Goal: Find specific page/section: Find specific page/section

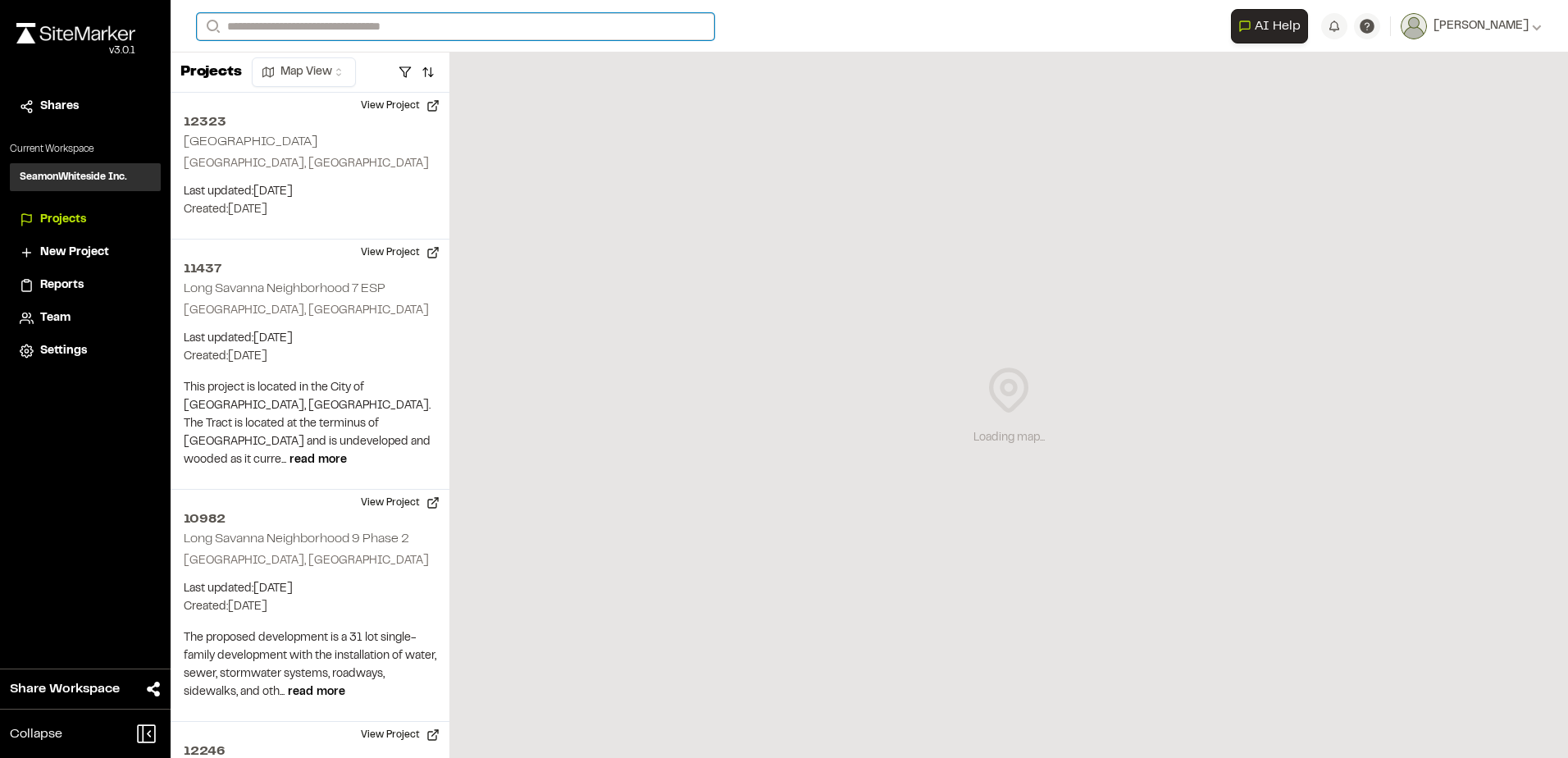
click at [320, 26] on input "Search" at bounding box center [455, 26] width 517 height 27
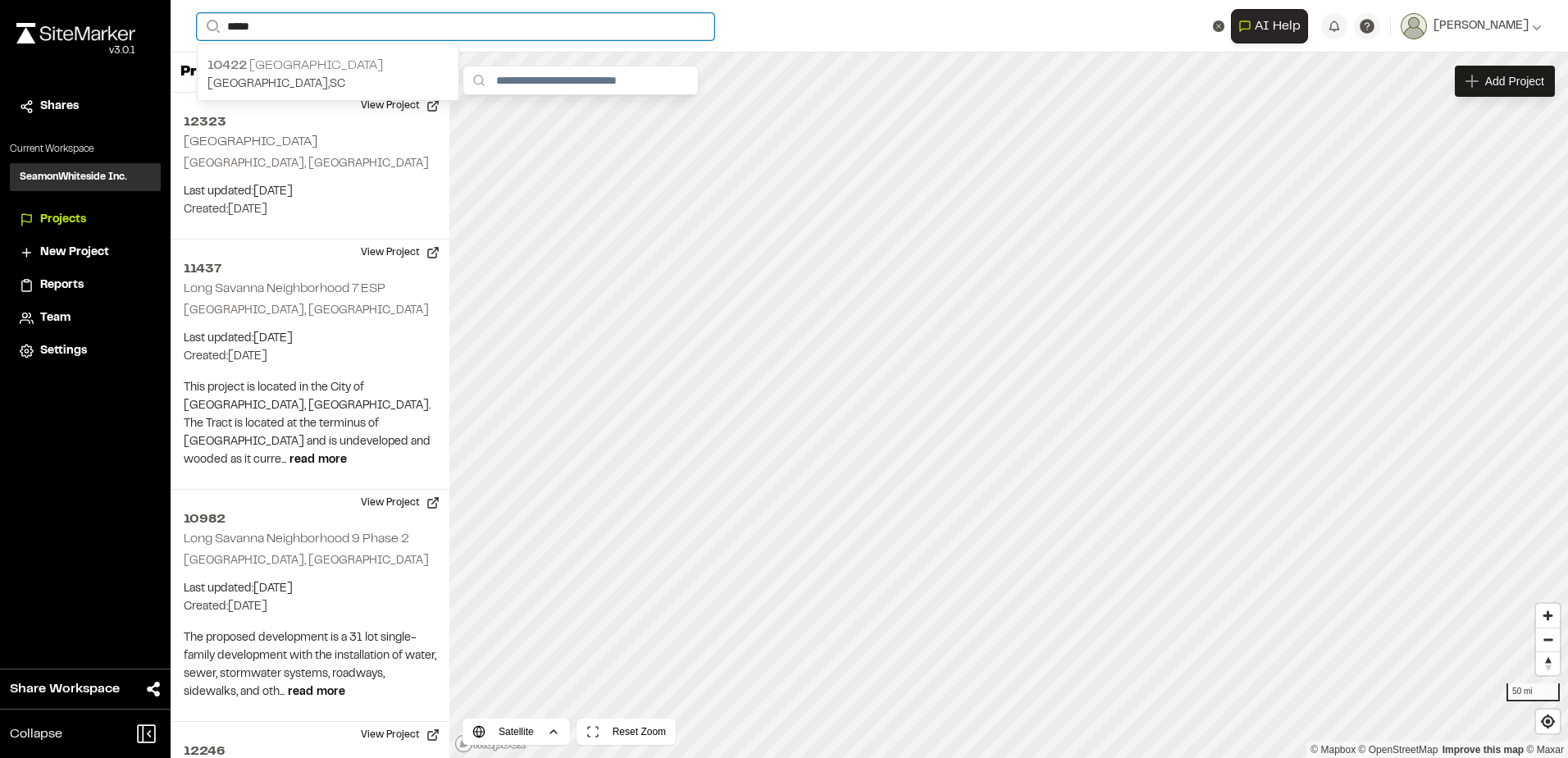
type input "*****"
click at [303, 70] on p "[STREET_ADDRESS]" at bounding box center [328, 65] width 241 height 19
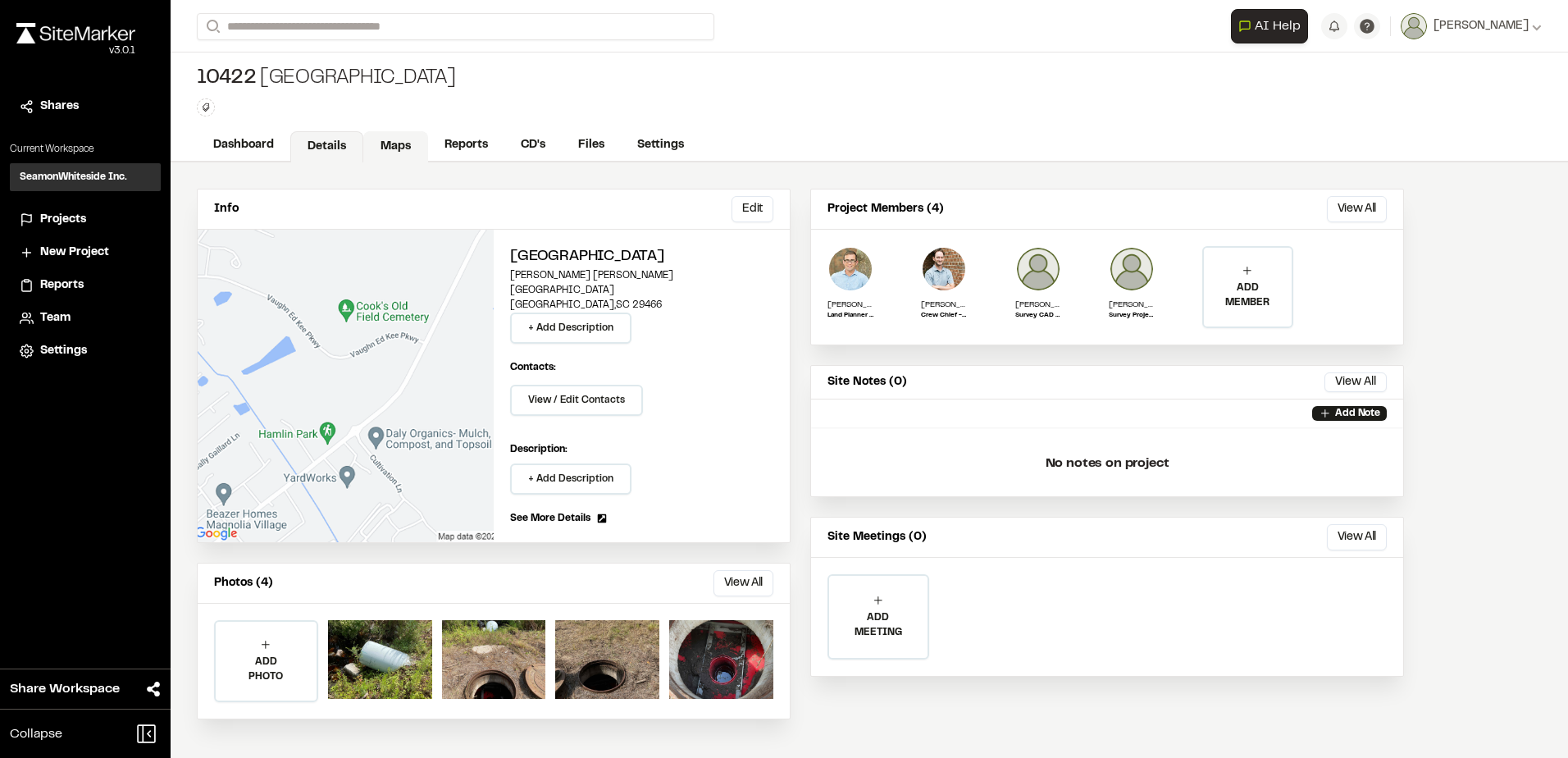
click at [382, 135] on link "Maps" at bounding box center [396, 148] width 65 height 32
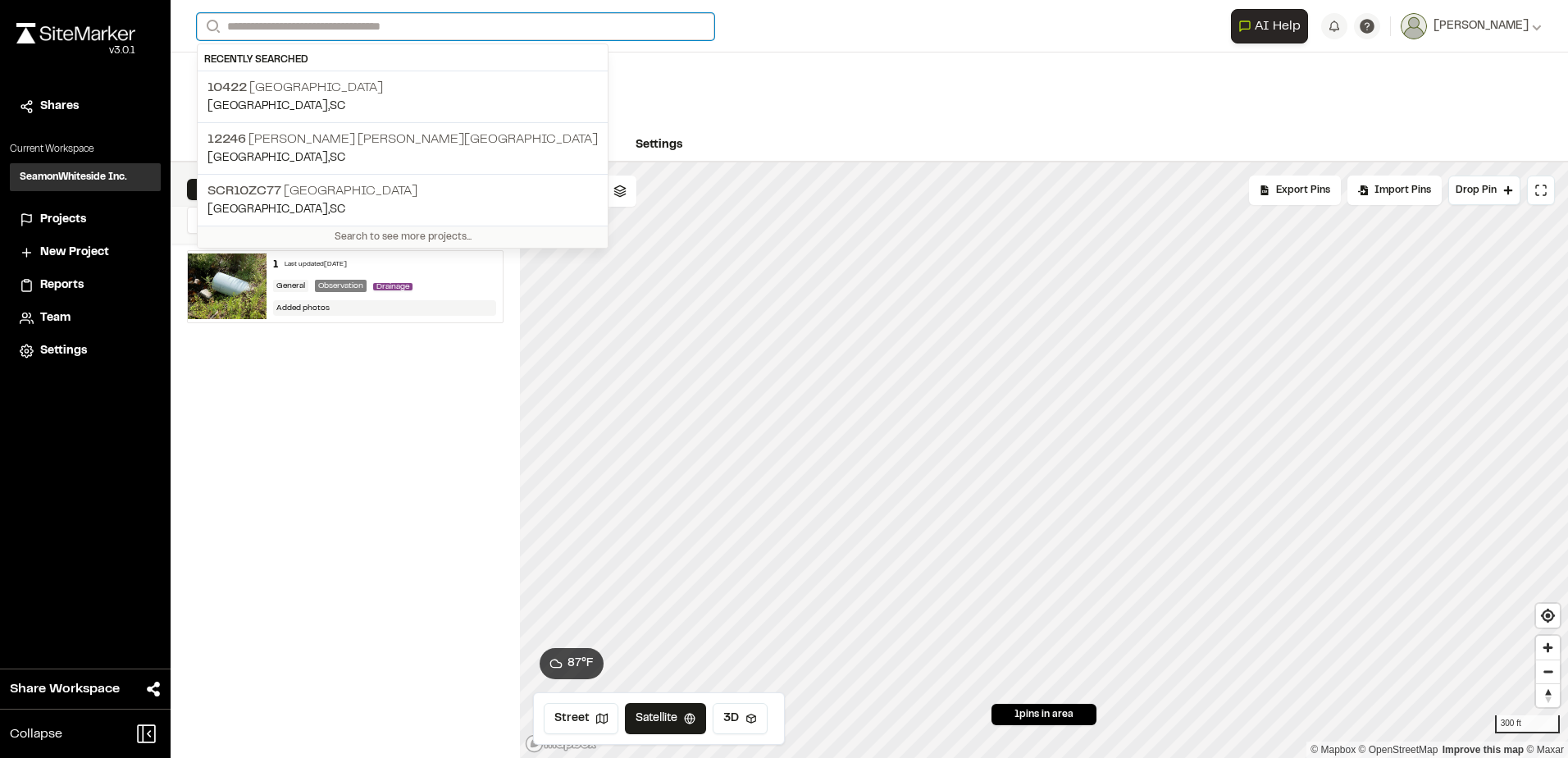
click at [305, 18] on input "Search" at bounding box center [455, 26] width 517 height 27
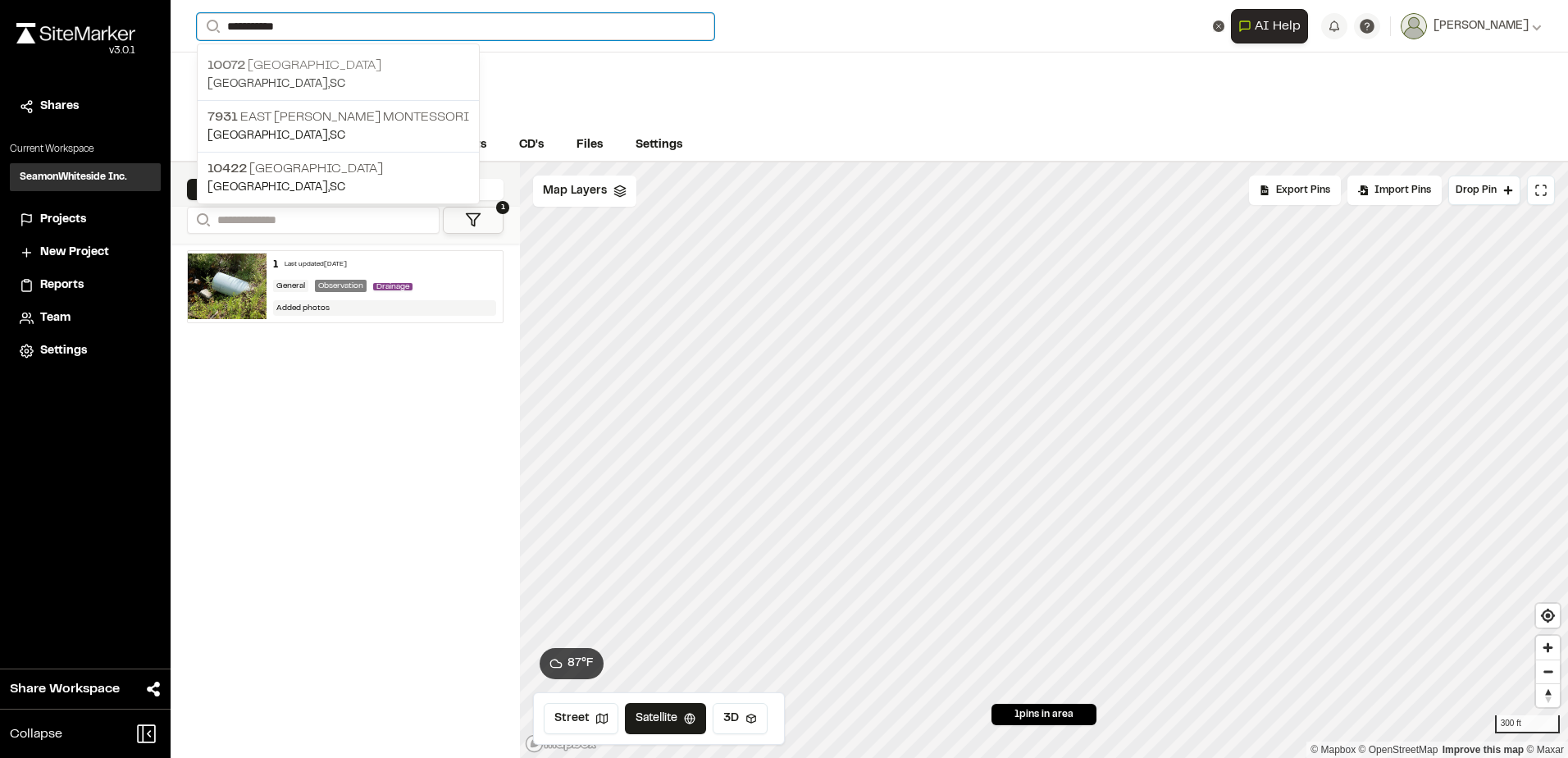
type input "**********"
click at [325, 66] on p "[GEOGRAPHIC_DATA]" at bounding box center [338, 65] width 261 height 19
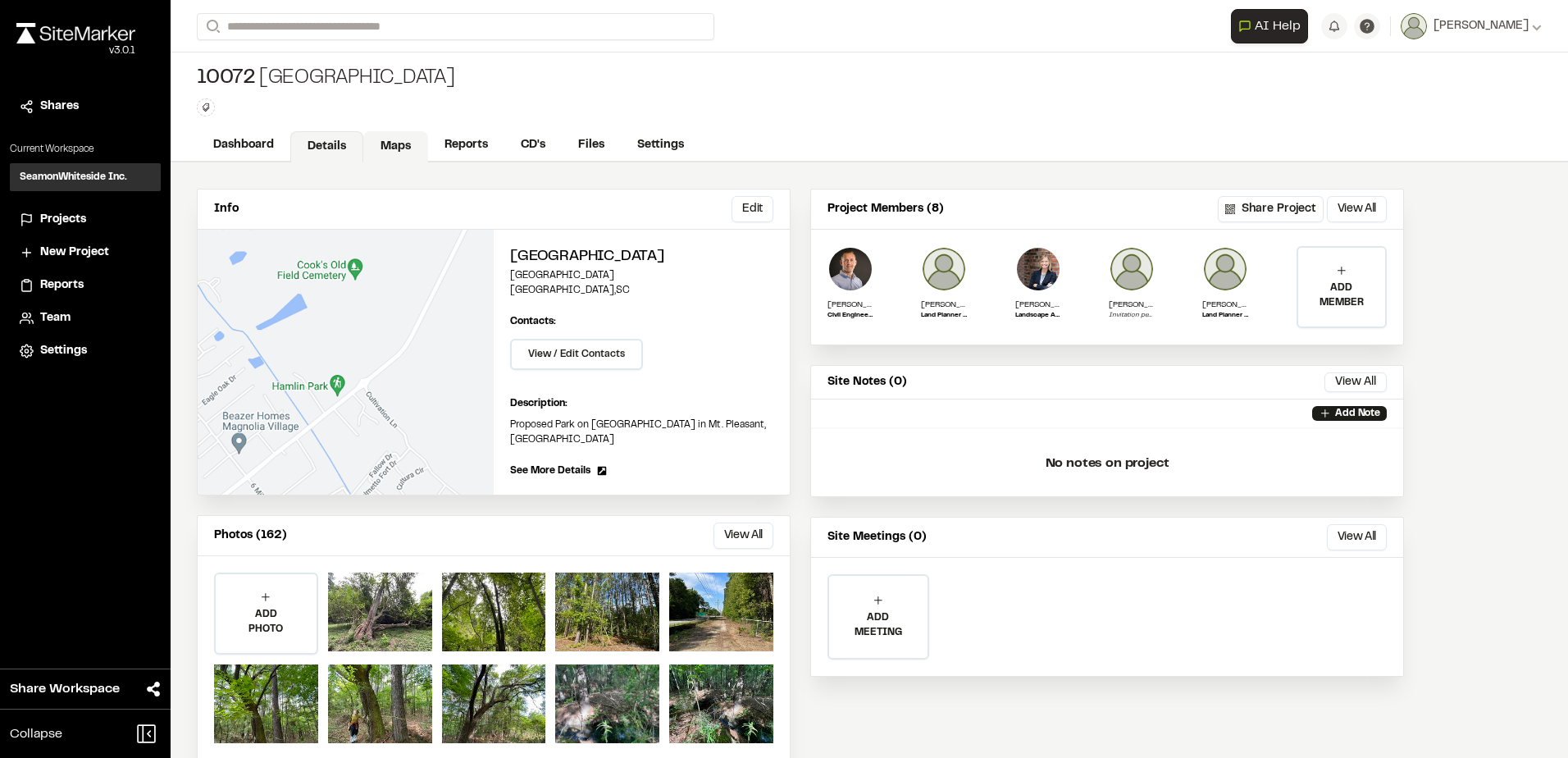
click at [390, 142] on link "Maps" at bounding box center [396, 148] width 65 height 32
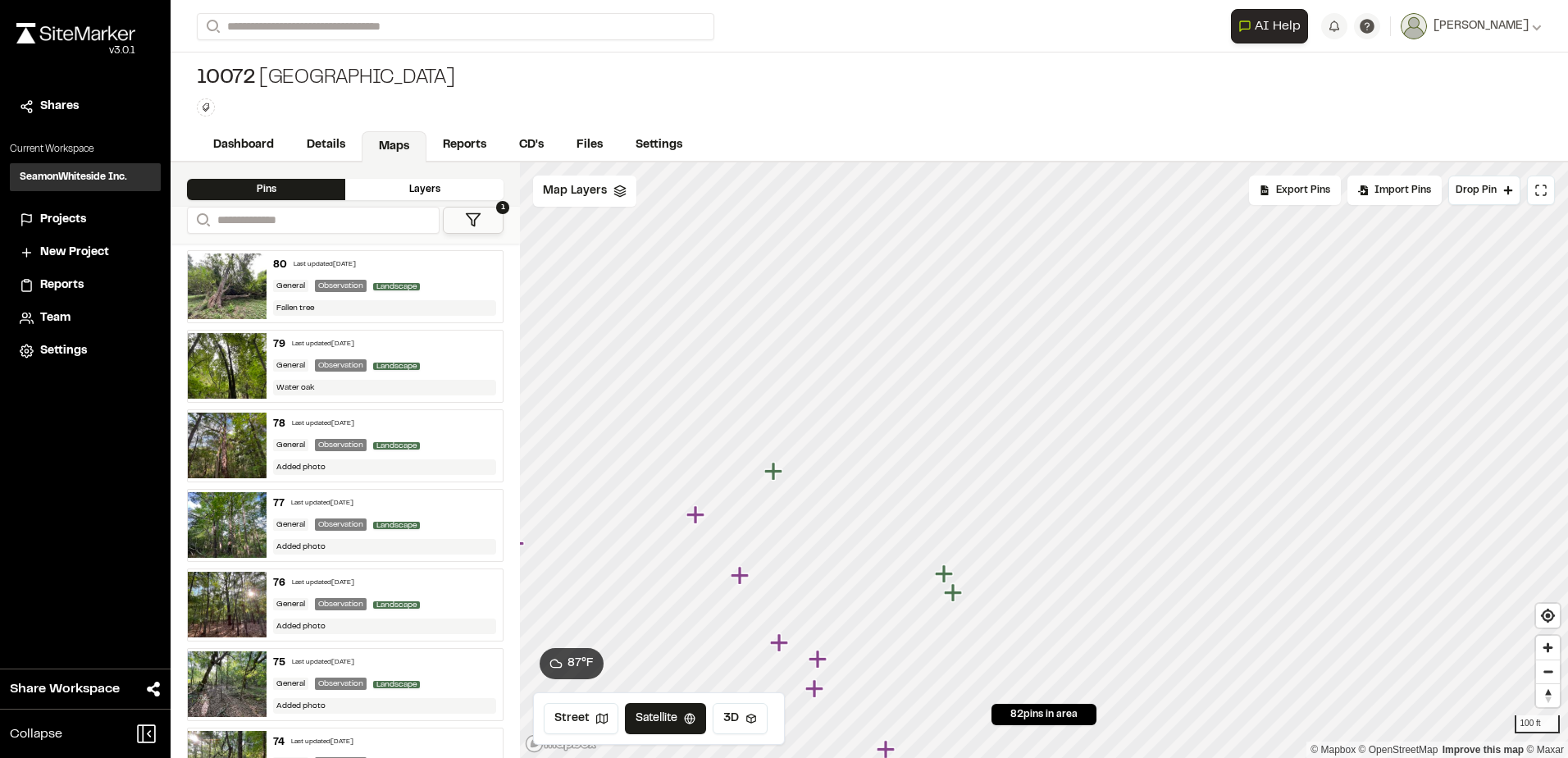
click at [776, 472] on icon "Map marker" at bounding box center [772, 470] width 18 height 18
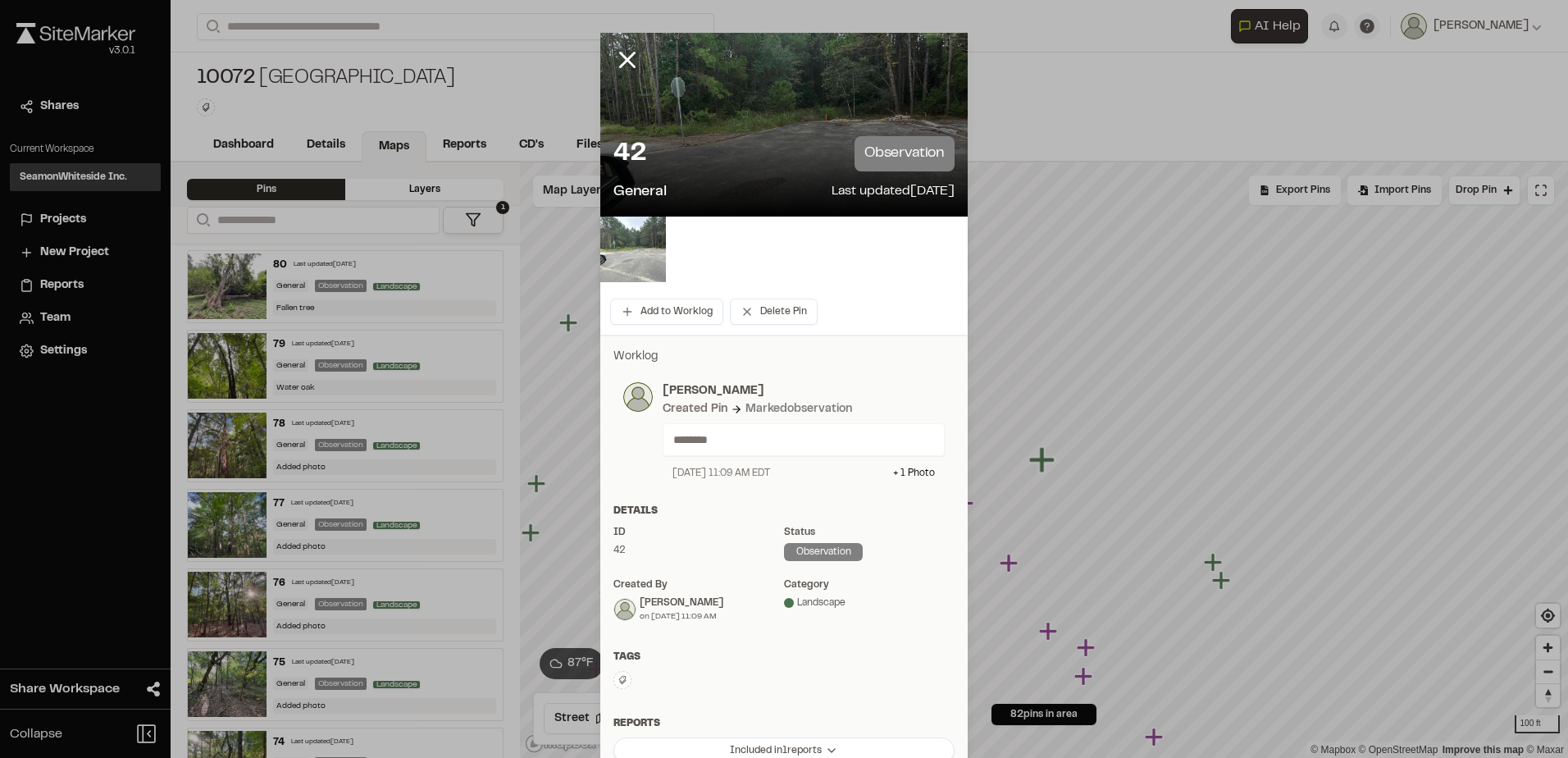
click at [622, 261] on img at bounding box center [632, 250] width 66 height 66
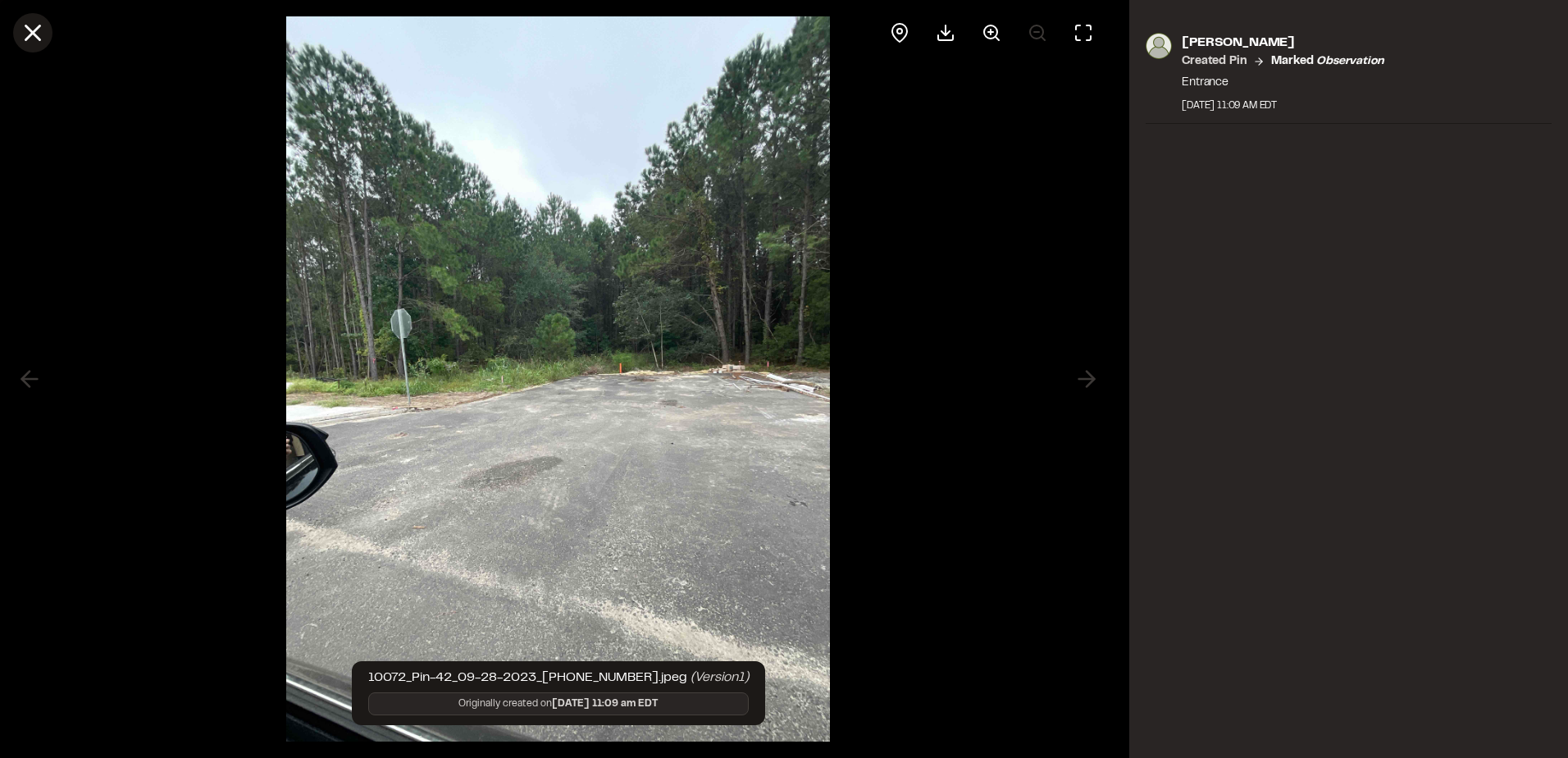
click at [39, 32] on icon at bounding box center [32, 32] width 28 height 28
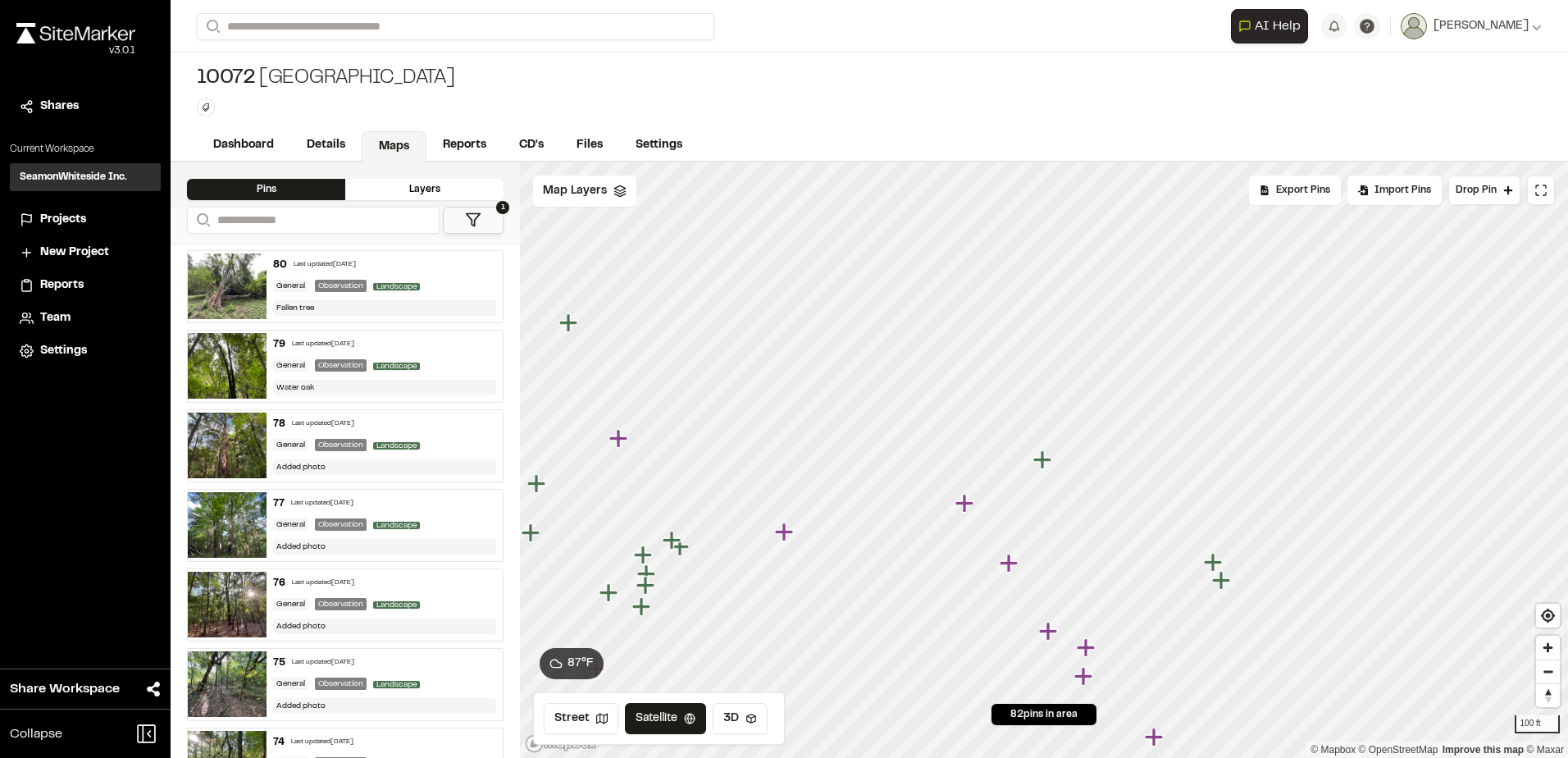
click at [962, 507] on icon "Map marker" at bounding box center [963, 502] width 18 height 18
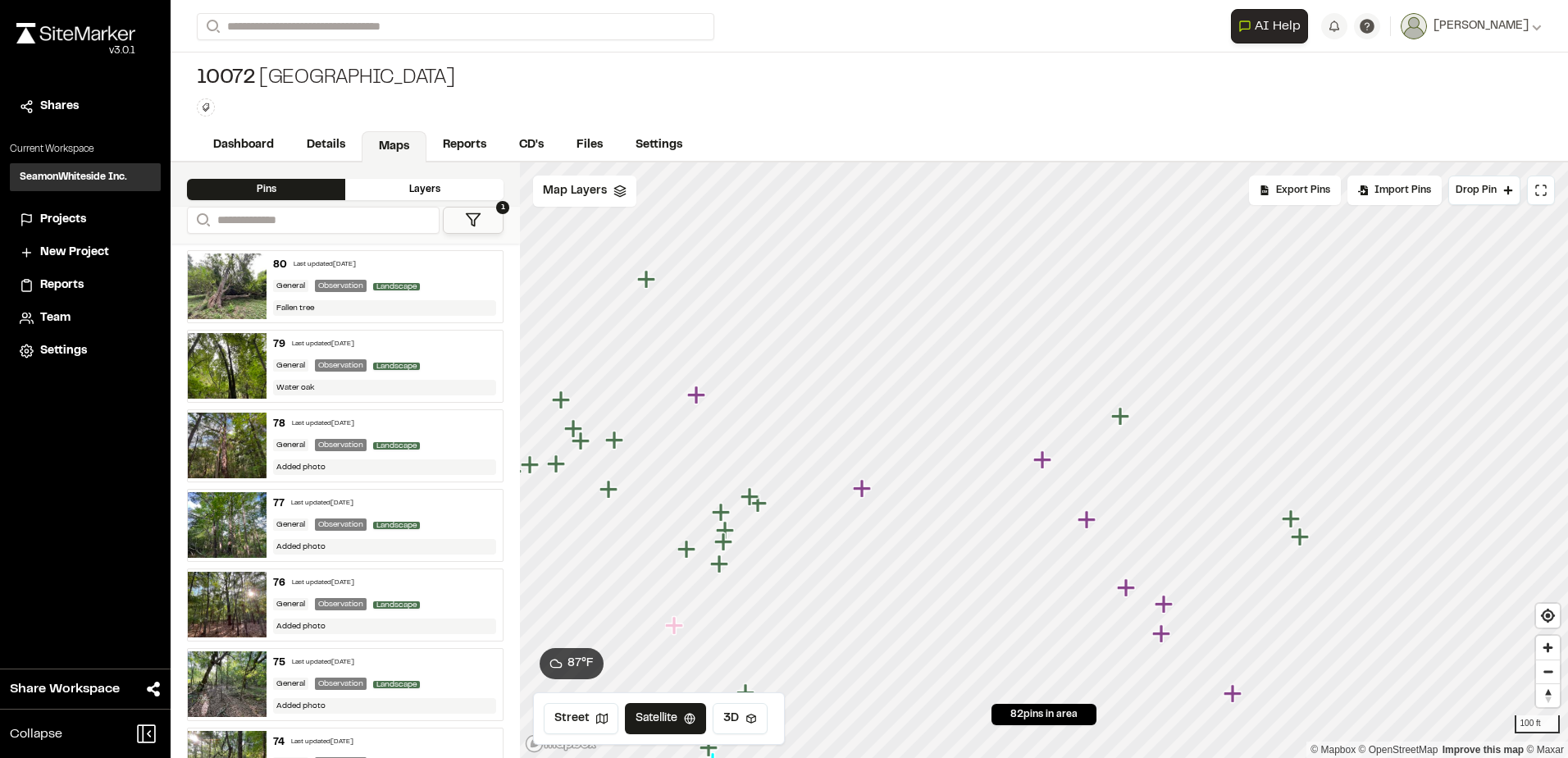
click at [698, 394] on icon "Map marker" at bounding box center [695, 394] width 18 height 18
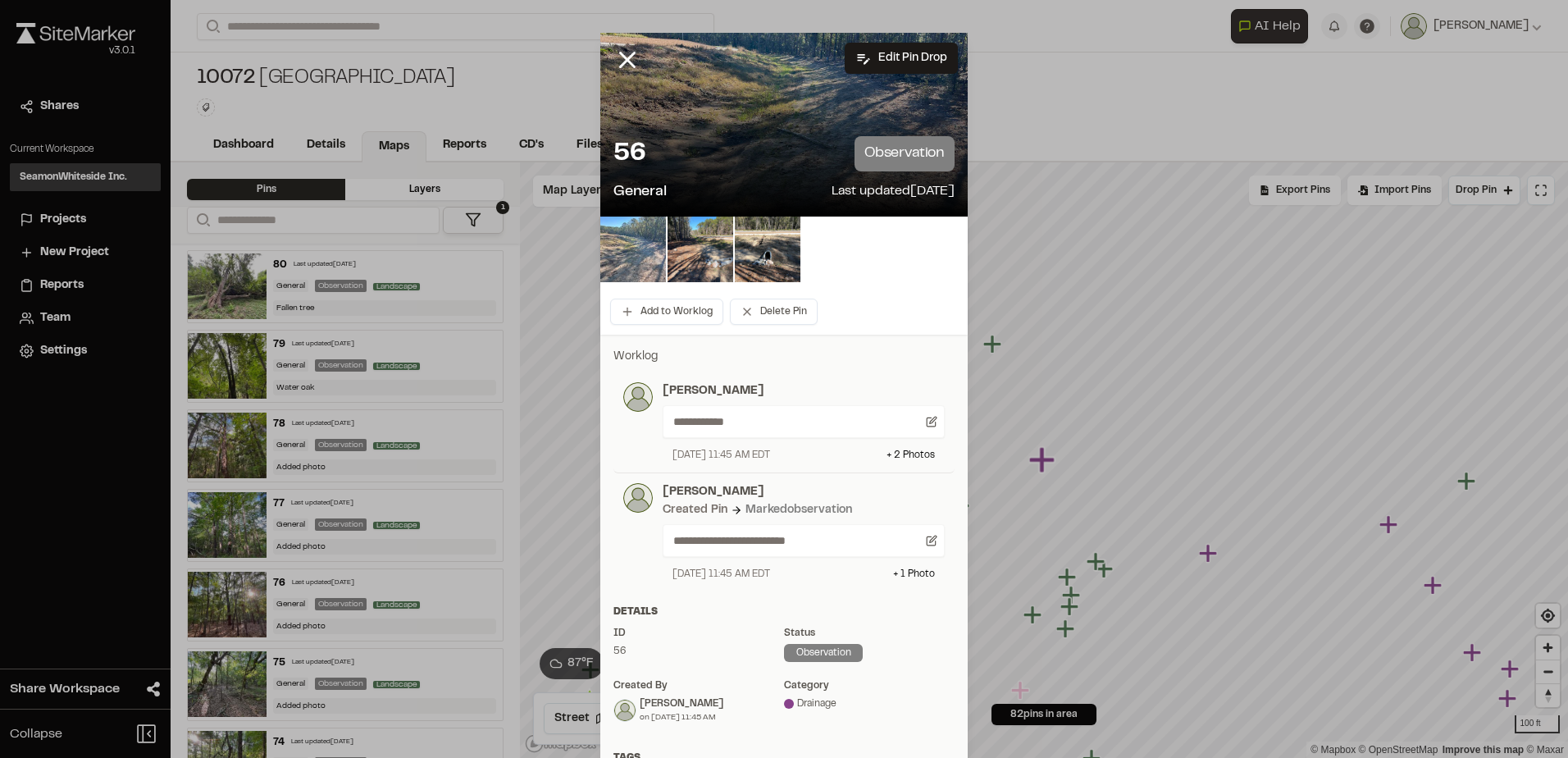
click at [629, 253] on img at bounding box center [632, 250] width 66 height 66
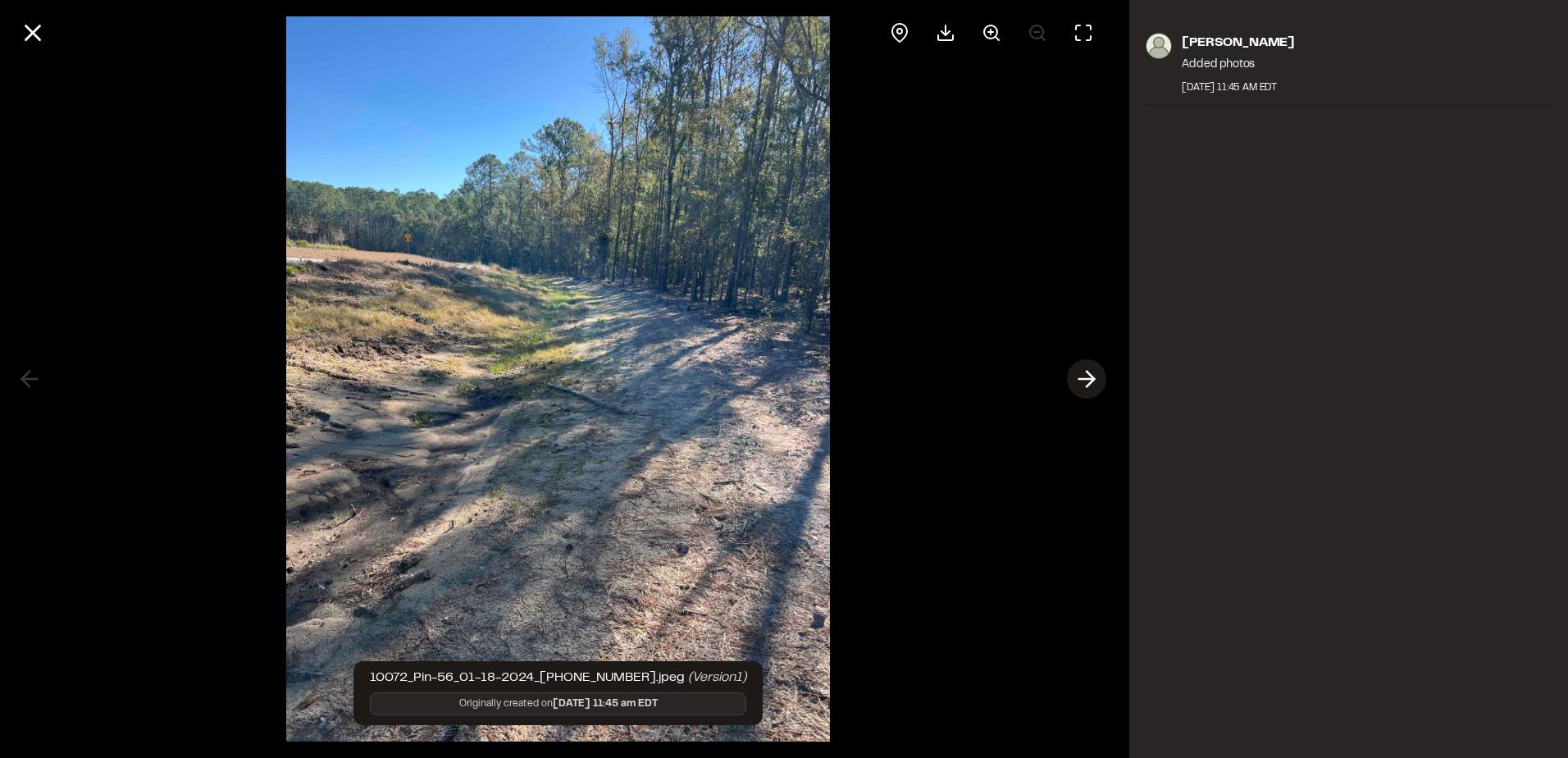
click at [1089, 383] on icon at bounding box center [1087, 379] width 26 height 28
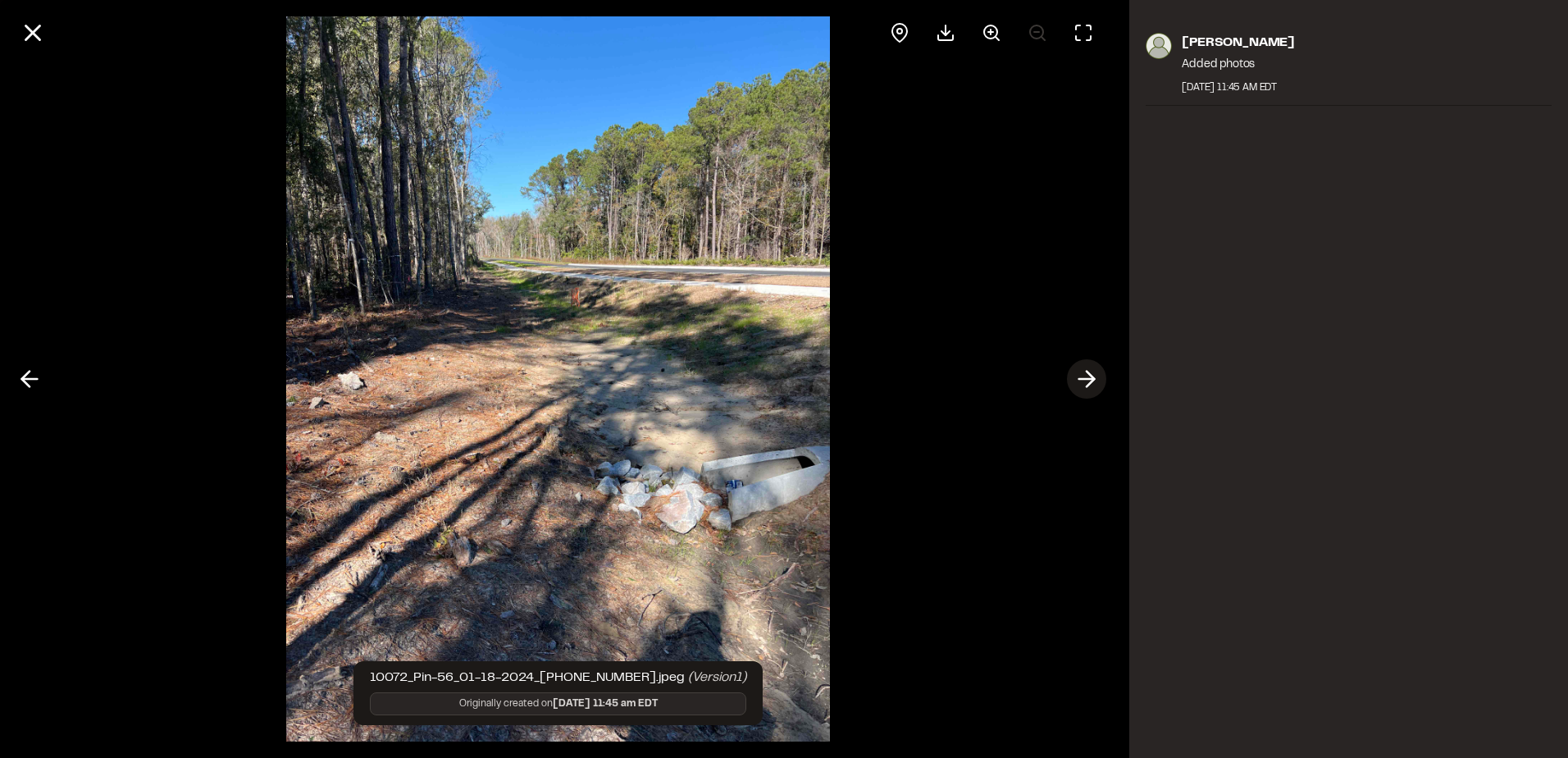
click at [1089, 383] on icon at bounding box center [1087, 379] width 26 height 28
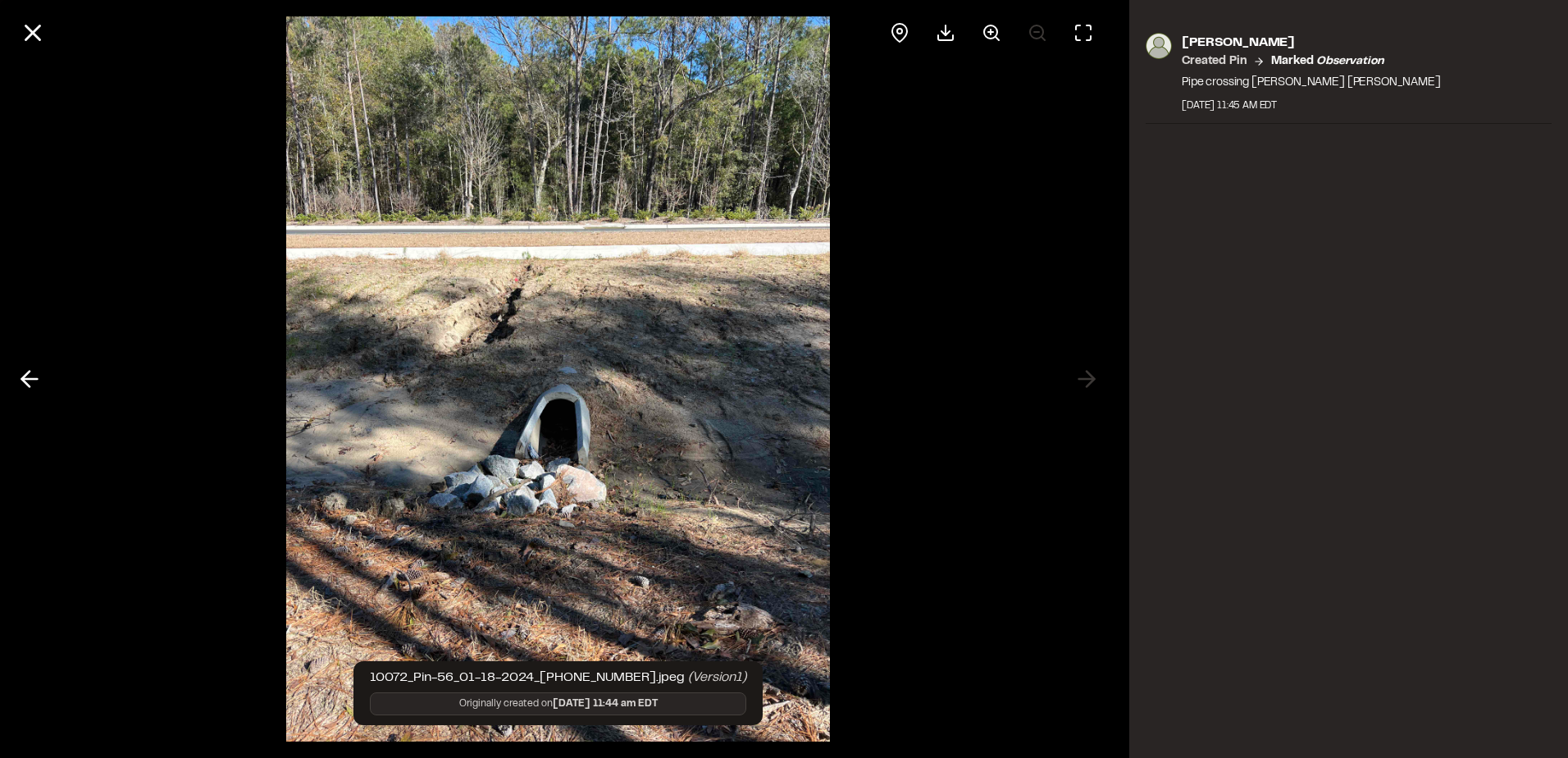
click at [1089, 382] on div at bounding box center [558, 379] width 1116 height 758
click at [41, 32] on icon at bounding box center [32, 32] width 28 height 28
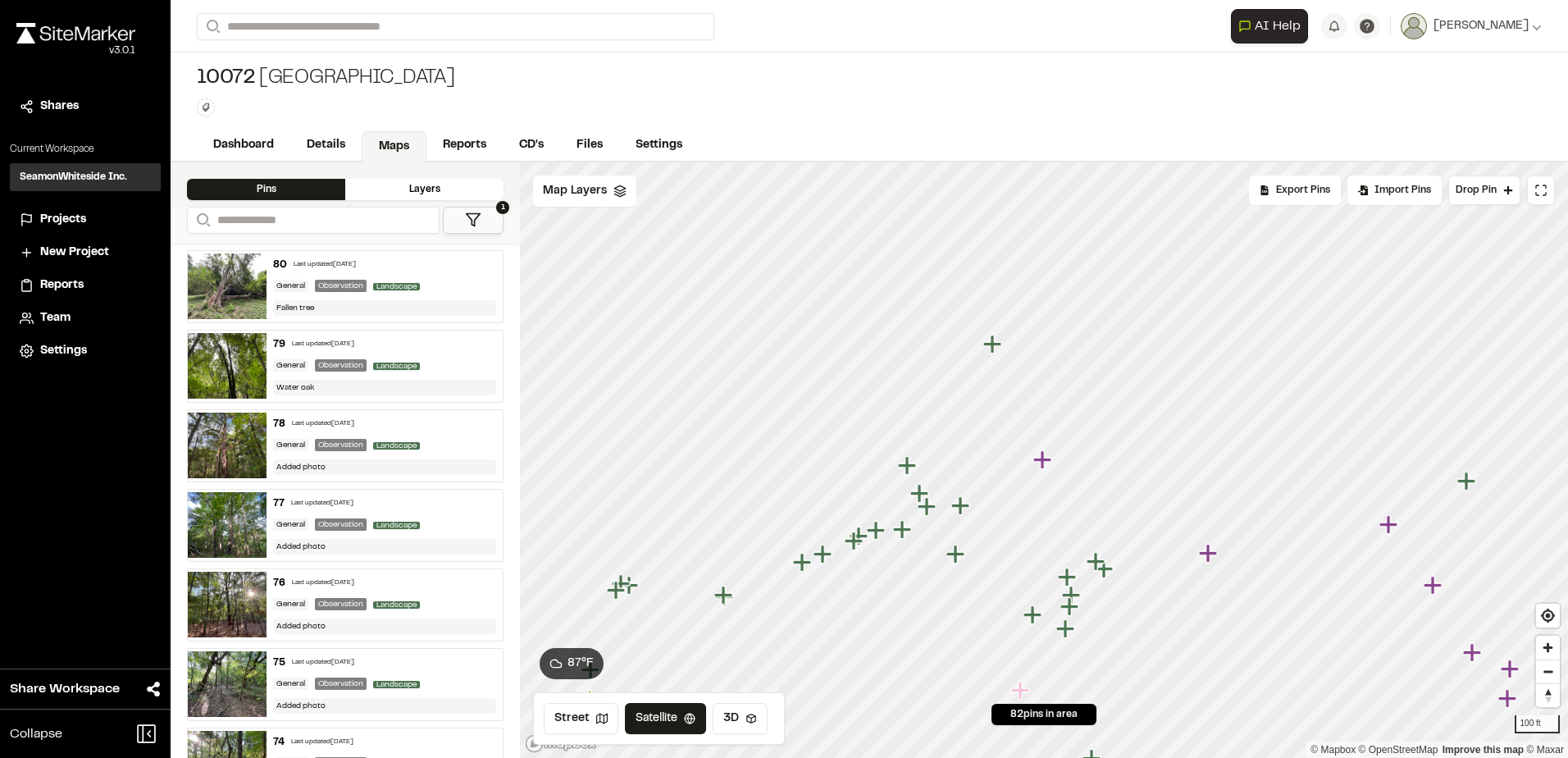
click at [993, 344] on icon "Map marker" at bounding box center [991, 343] width 18 height 18
